Goal: Task Accomplishment & Management: Use online tool/utility

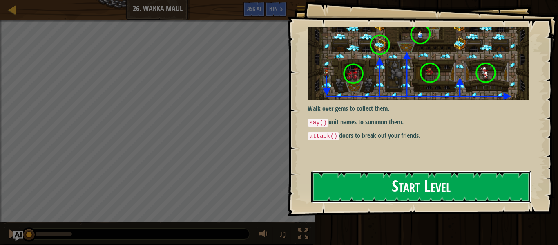
click at [384, 180] on button "Start Level" at bounding box center [421, 187] width 220 height 32
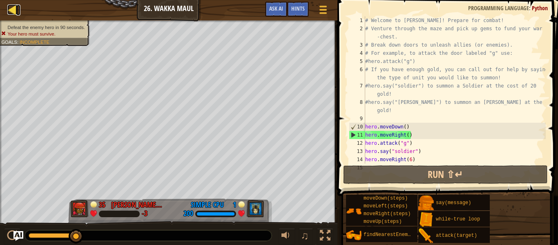
click at [11, 8] on div at bounding box center [12, 9] width 10 height 10
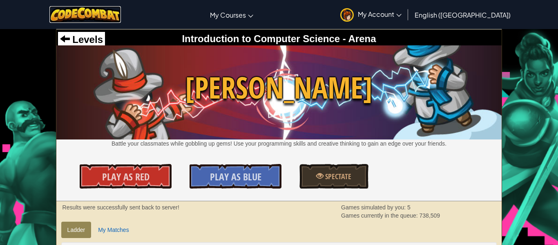
click at [100, 17] on img at bounding box center [85, 14] width 72 height 17
